Goal: Information Seeking & Learning: Learn about a topic

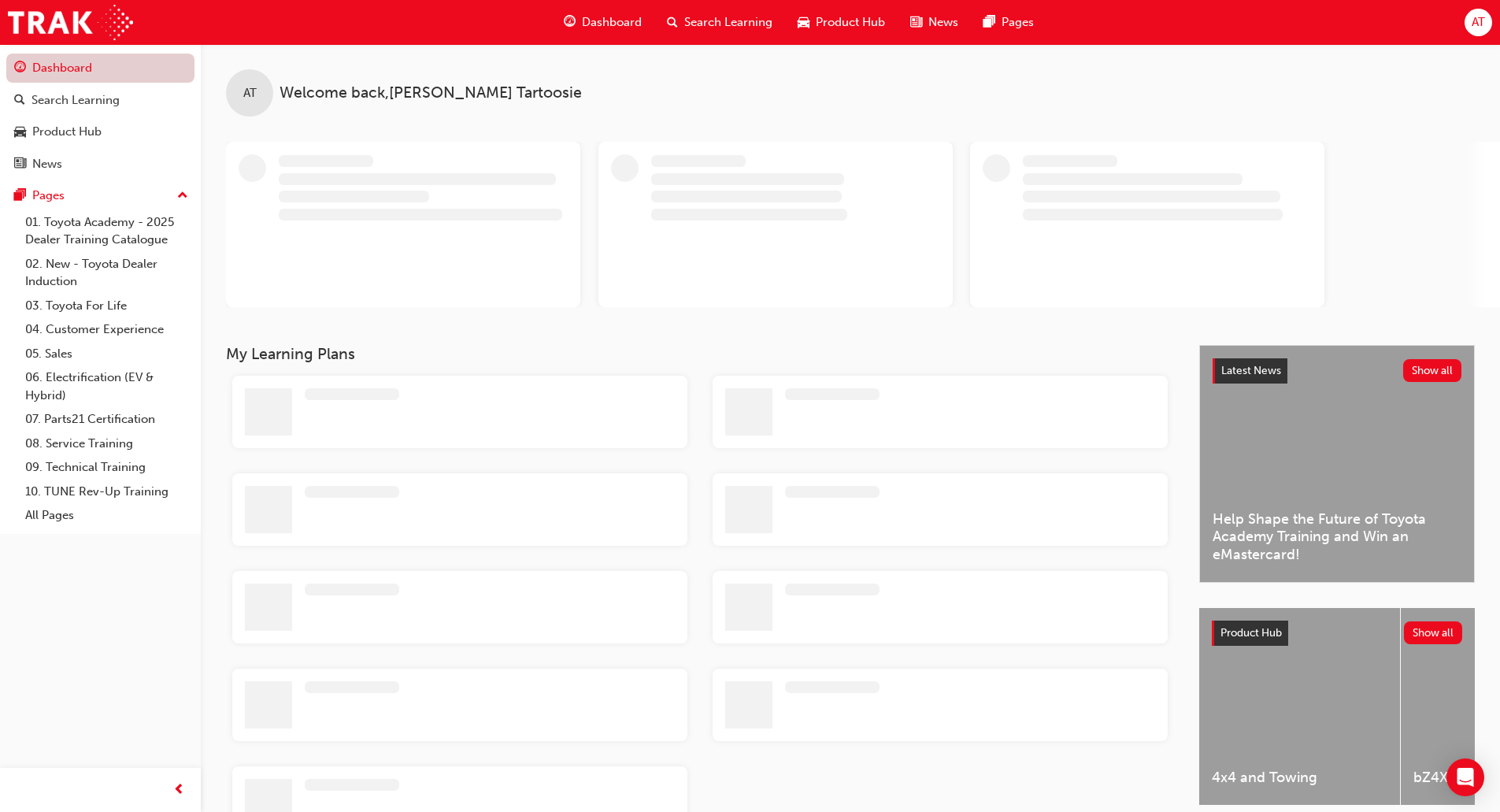
click at [94, 64] on link "Dashboard" at bounding box center [100, 68] width 188 height 29
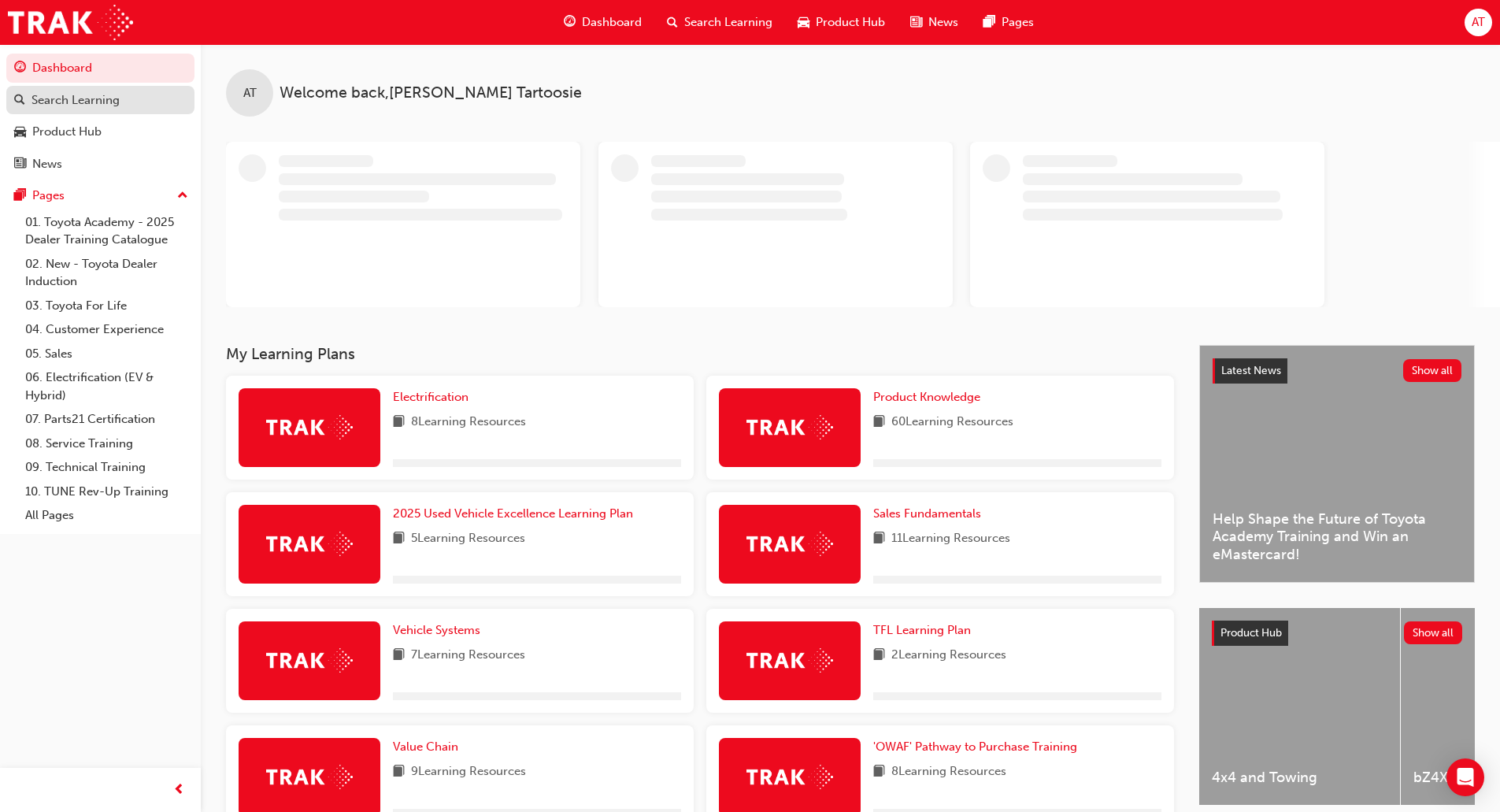
click at [96, 102] on div "Search Learning" at bounding box center [75, 100] width 88 height 18
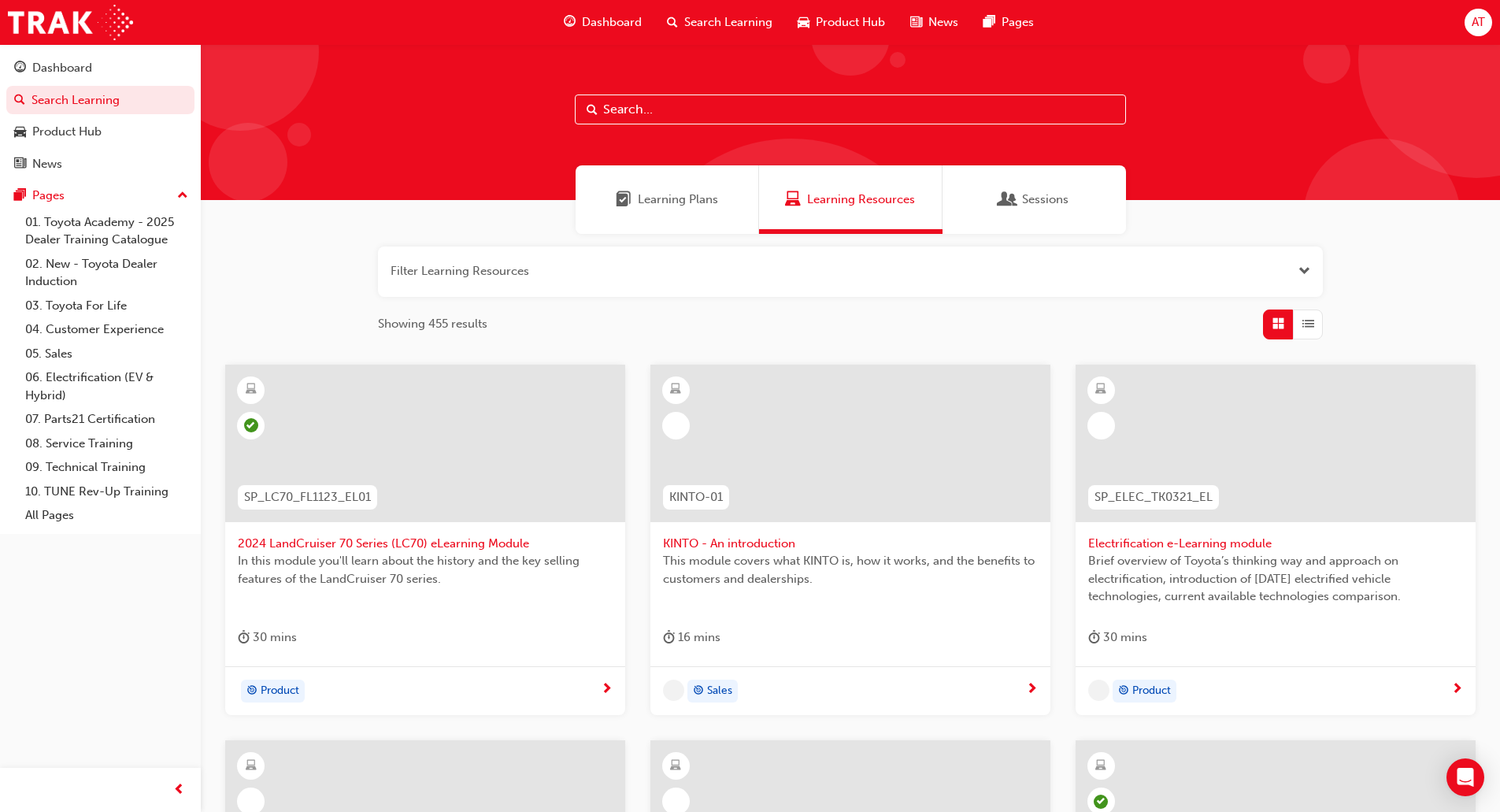
click at [696, 122] on input "text" at bounding box center [850, 110] width 551 height 30
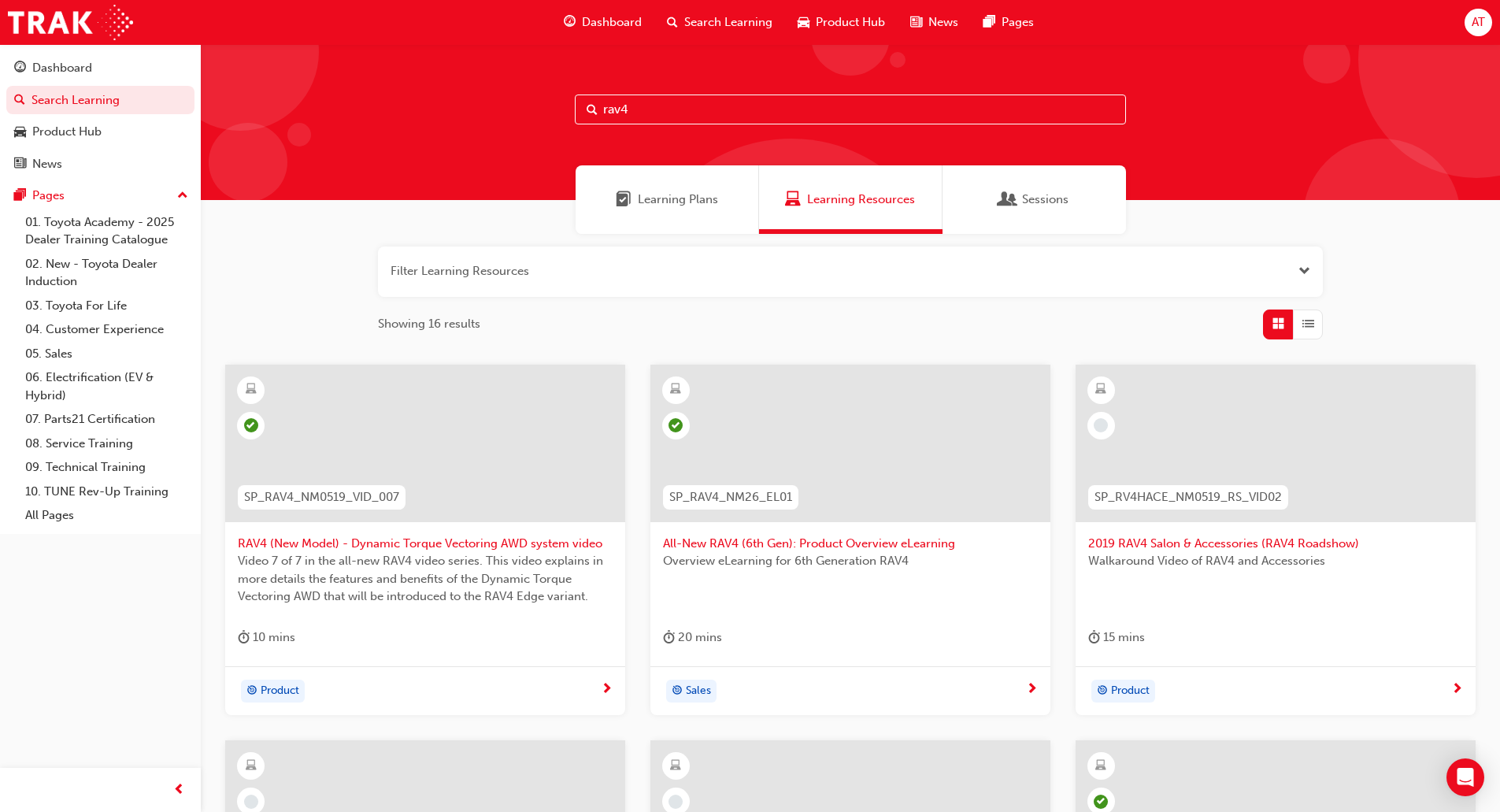
type input "rav4"
click at [749, 504] on span "SP_RAV4_NM26_EL01" at bounding box center [731, 497] width 123 height 18
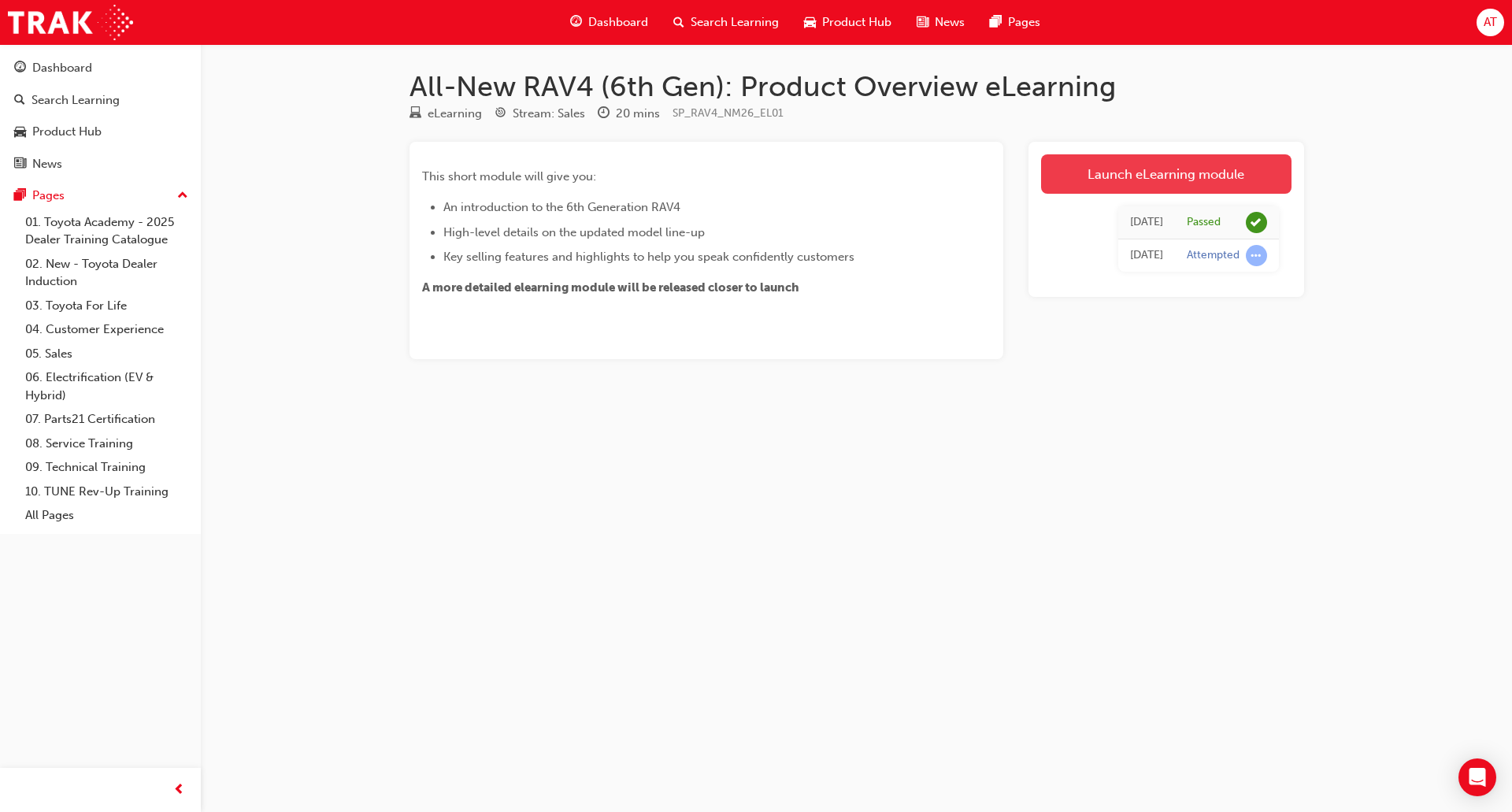
click at [1120, 177] on link "Launch eLearning module" at bounding box center [1166, 174] width 251 height 39
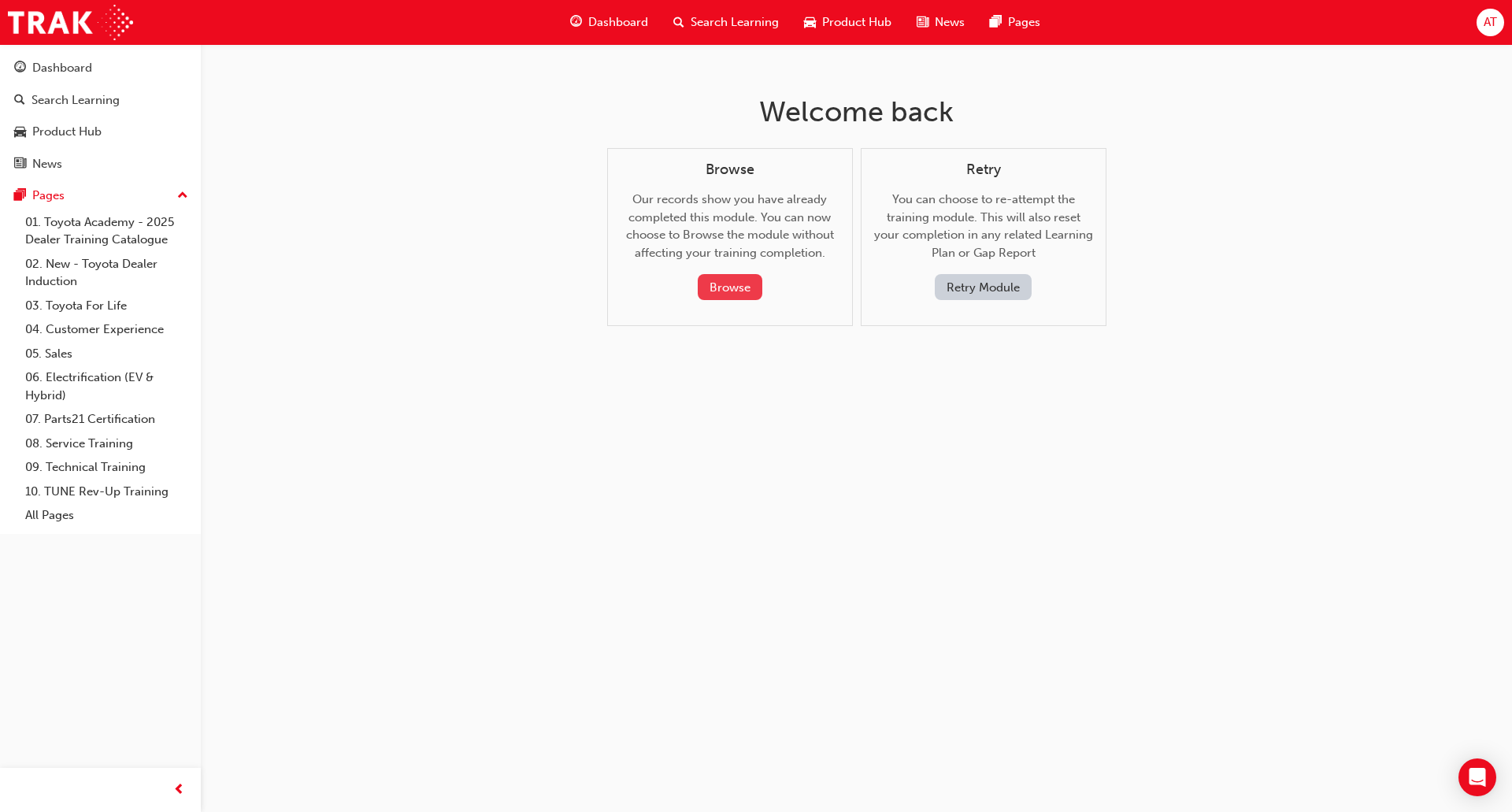
click at [731, 288] on button "Browse" at bounding box center [730, 286] width 64 height 26
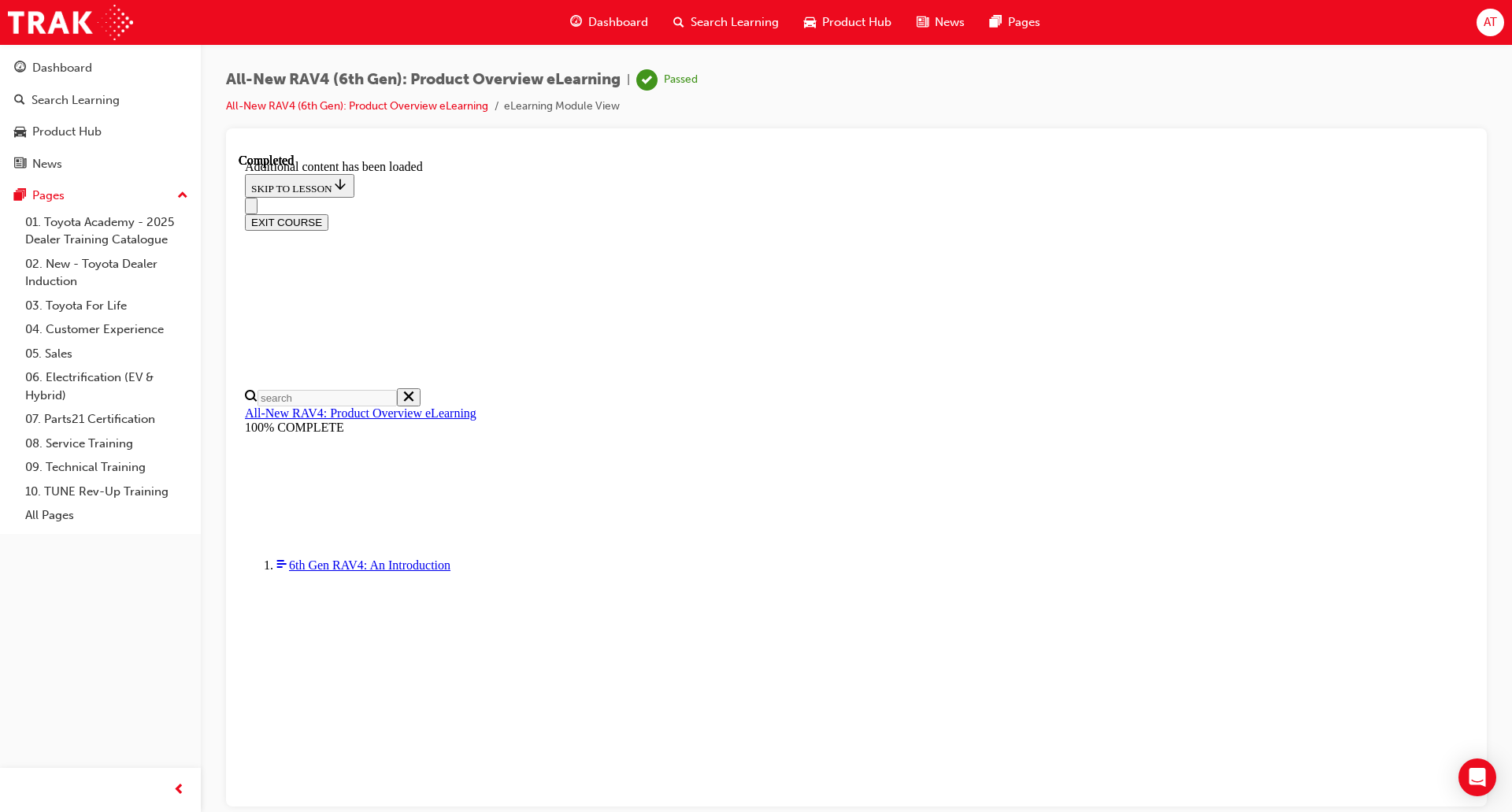
scroll to position [55, 0]
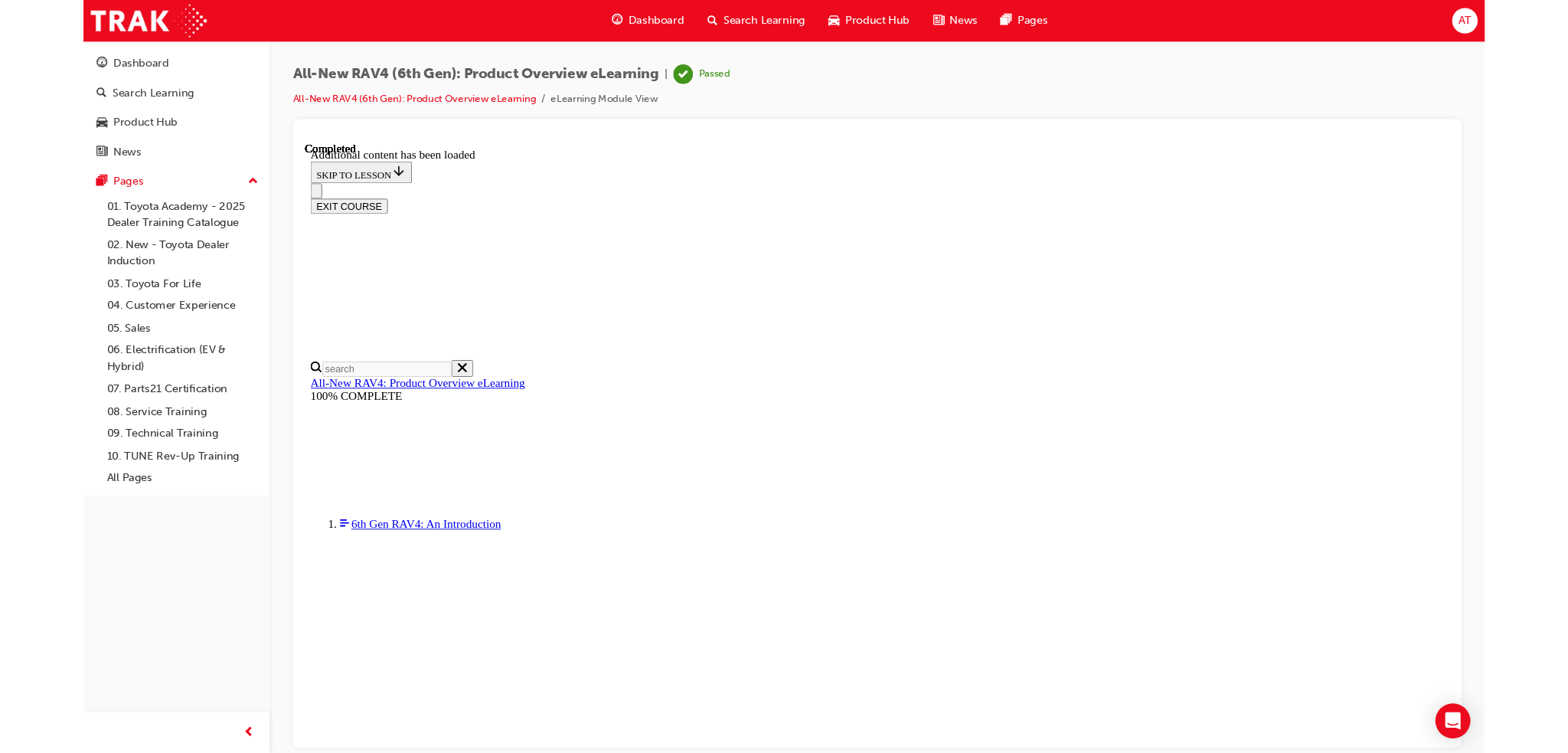
scroll to position [360, 0]
